Goal: Information Seeking & Learning: Learn about a topic

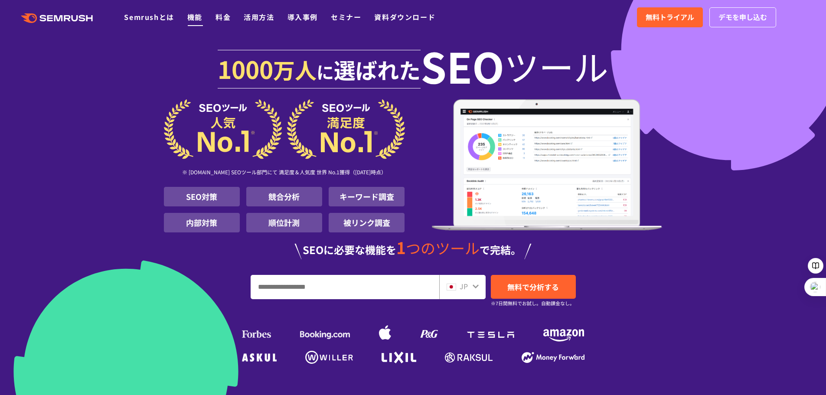
click at [196, 20] on link "機能" at bounding box center [194, 17] width 15 height 10
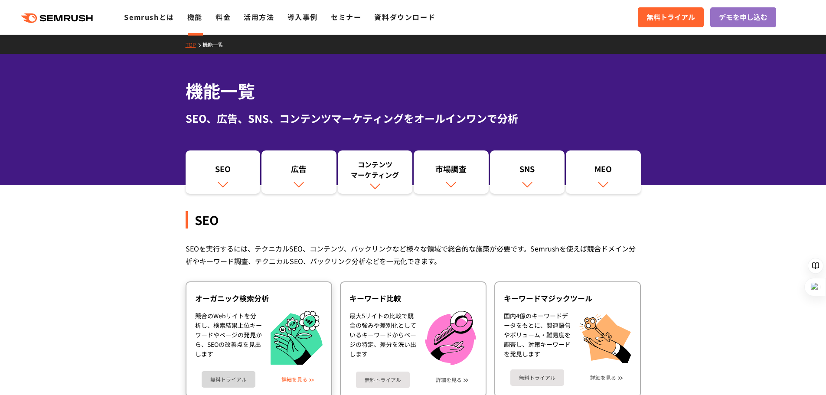
click at [299, 379] on link "詳細を見る" at bounding box center [294, 379] width 26 height 6
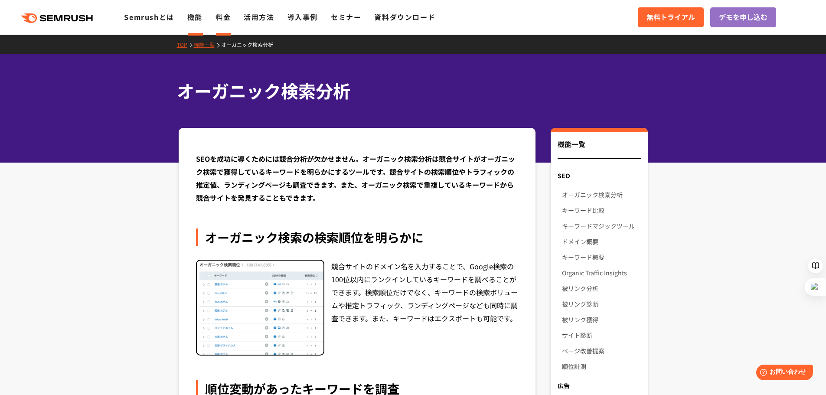
click at [229, 16] on link "料金" at bounding box center [222, 17] width 15 height 10
